Goal: Task Accomplishment & Management: Manage account settings

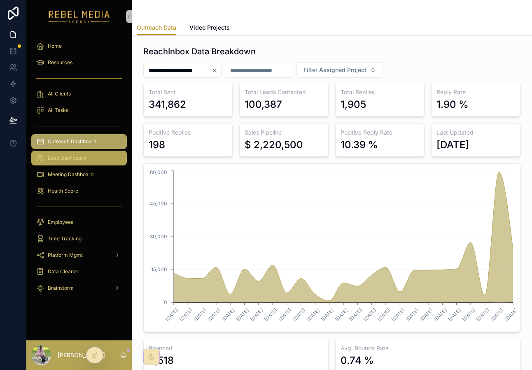
click at [81, 165] on link "Lead Dashboard" at bounding box center [79, 158] width 96 height 15
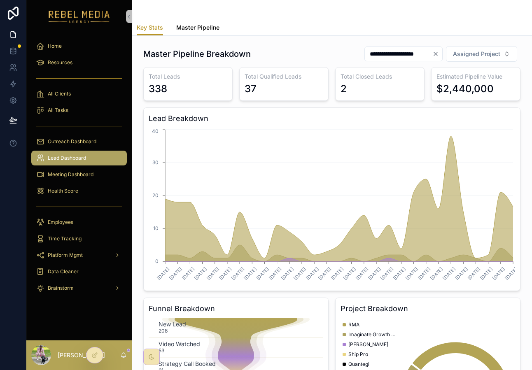
click at [190, 26] on span "Master Pipeline" at bounding box center [197, 27] width 43 height 8
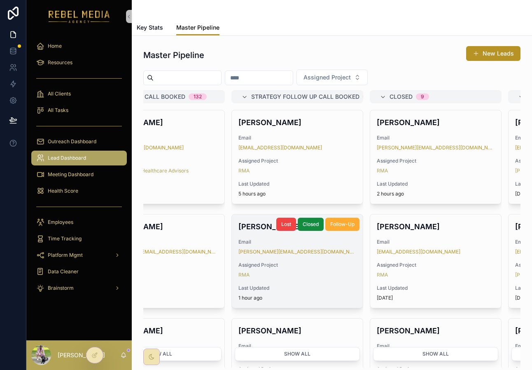
scroll to position [0, 609]
click at [326, 281] on div "[PERSON_NAME] Email [PERSON_NAME][EMAIL_ADDRESS][DOMAIN_NAME] Assigned Project …" at bounding box center [298, 261] width 131 height 93
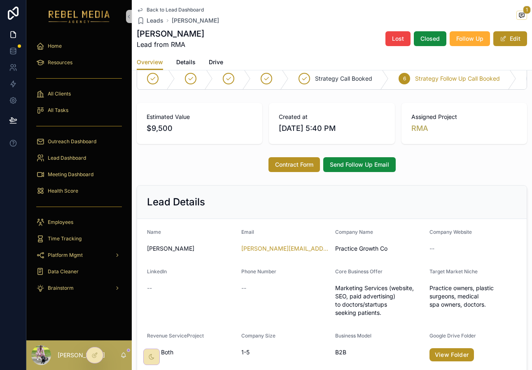
scroll to position [19, 0]
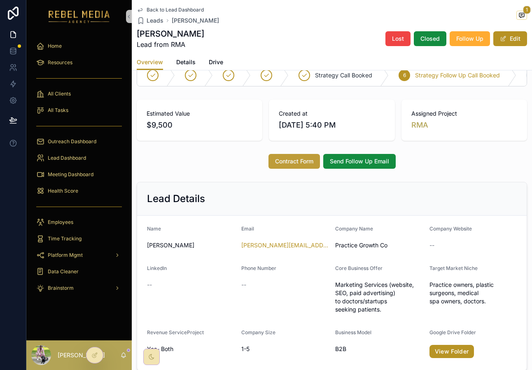
click at [295, 166] on button "Contract Form" at bounding box center [293, 161] width 51 height 15
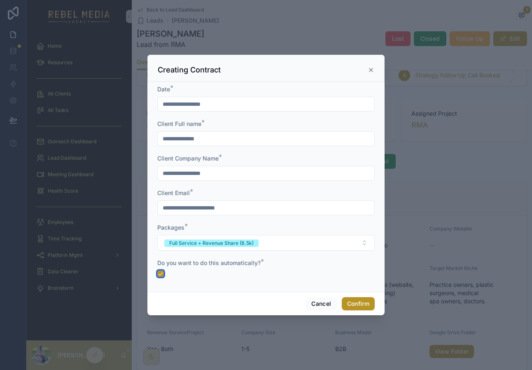
click at [161, 272] on button "button" at bounding box center [160, 273] width 7 height 7
click at [359, 304] on button "Confirm" at bounding box center [358, 303] width 33 height 13
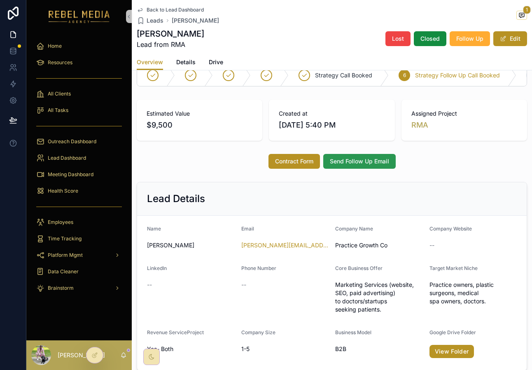
click at [363, 168] on button "Send Follow Up Email" at bounding box center [359, 161] width 72 height 15
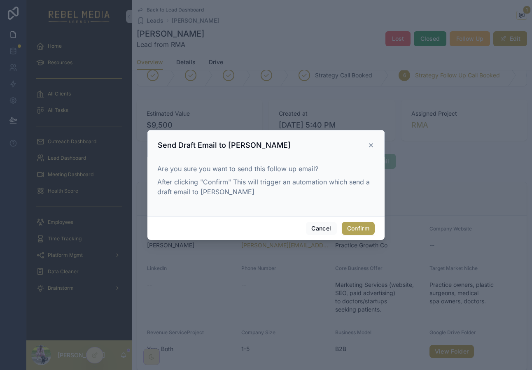
click at [357, 226] on button "Confirm" at bounding box center [358, 228] width 33 height 13
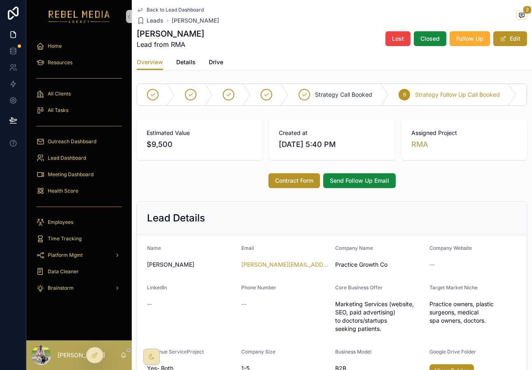
scroll to position [2, 0]
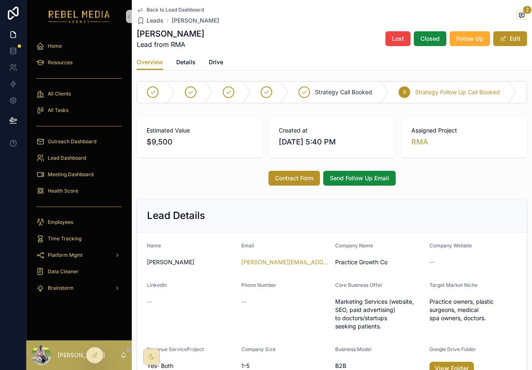
click at [174, 10] on span "Back to Lead Dashboard" at bounding box center [175, 10] width 57 height 7
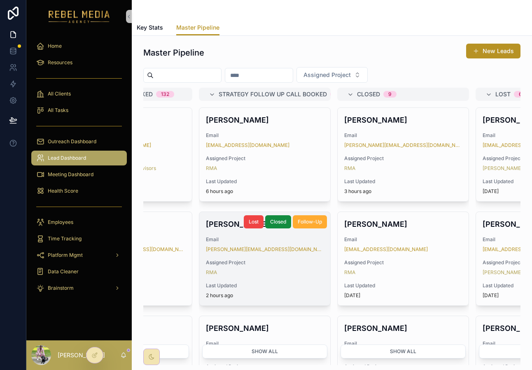
scroll to position [2, 0]
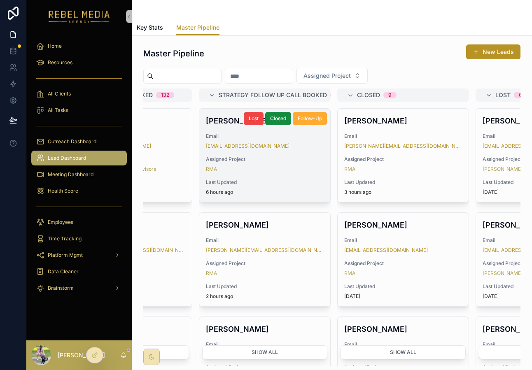
click at [294, 159] on span "Assigned Project" at bounding box center [265, 159] width 118 height 7
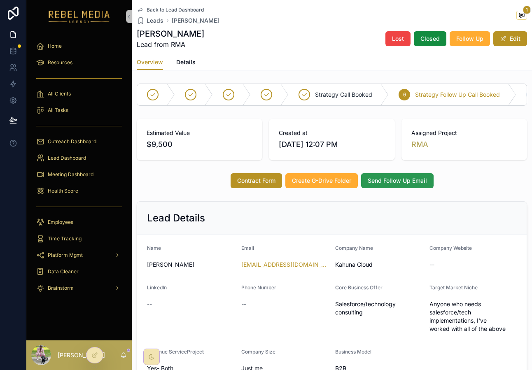
click at [387, 185] on button "Send Follow Up Email" at bounding box center [397, 180] width 72 height 15
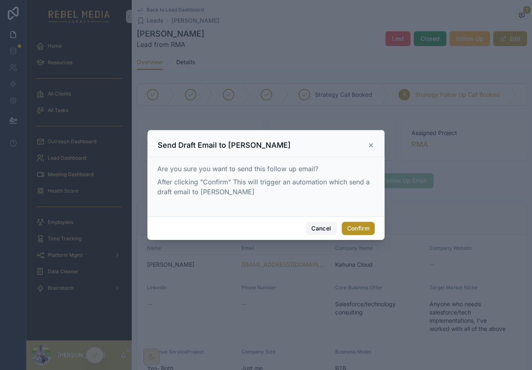
click at [324, 231] on button "Cancel" at bounding box center [321, 228] width 30 height 13
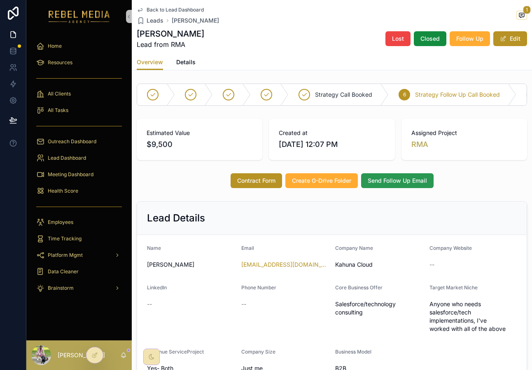
click at [405, 184] on span "Send Follow Up Email" at bounding box center [397, 181] width 59 height 8
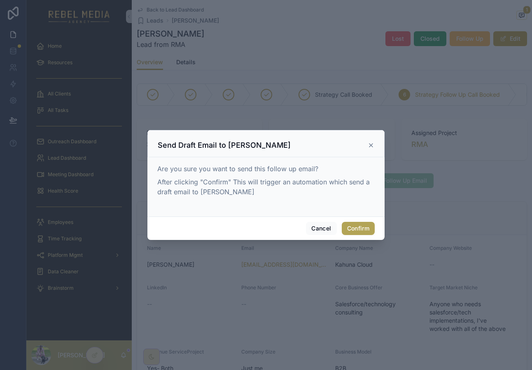
click at [360, 229] on button "Confirm" at bounding box center [358, 228] width 33 height 13
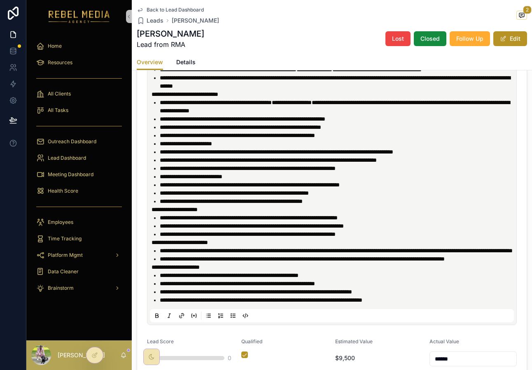
scroll to position [544, 0]
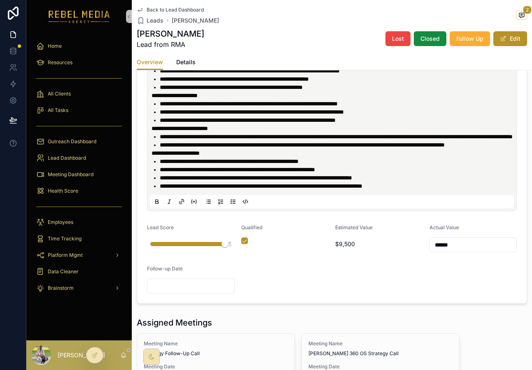
drag, startPoint x: 147, startPoint y: 277, endPoint x: 244, endPoint y: 277, distance: 96.3
click at [244, 277] on form "**********" at bounding box center [331, 79] width 389 height 449
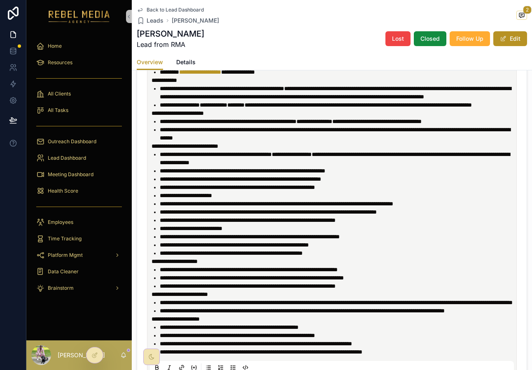
scroll to position [401, 0]
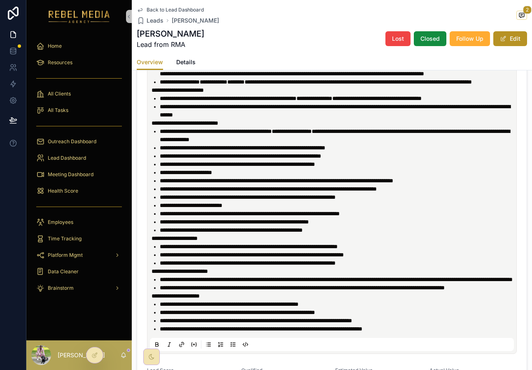
click at [217, 250] on span "**********" at bounding box center [249, 247] width 178 height 6
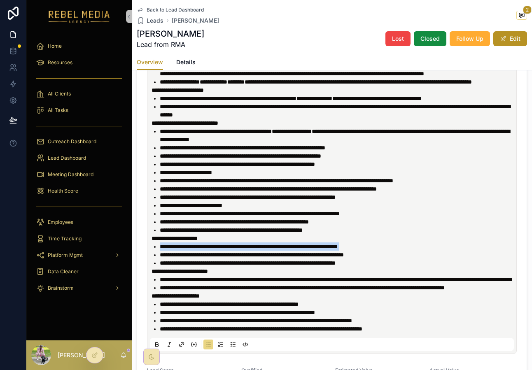
click at [217, 250] on span "**********" at bounding box center [249, 247] width 178 height 6
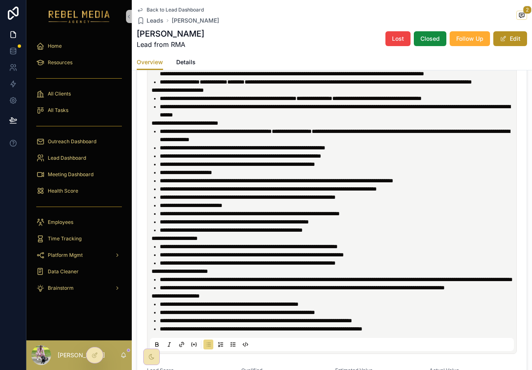
click at [212, 251] on li "**********" at bounding box center [338, 247] width 356 height 8
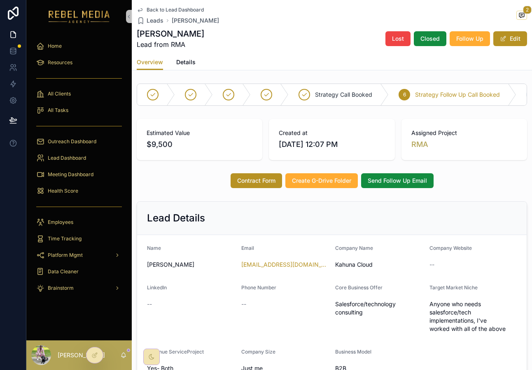
scroll to position [32, 0]
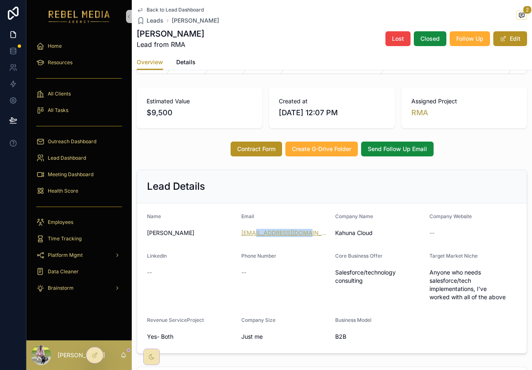
drag, startPoint x: 311, startPoint y: 234, endPoint x: 255, endPoint y: 233, distance: 56.4
click at [255, 233] on div "[EMAIL_ADDRESS][DOMAIN_NAME]" at bounding box center [285, 233] width 88 height 8
copy link "[DOMAIN_NAME]"
